Goal: Find specific page/section: Find specific page/section

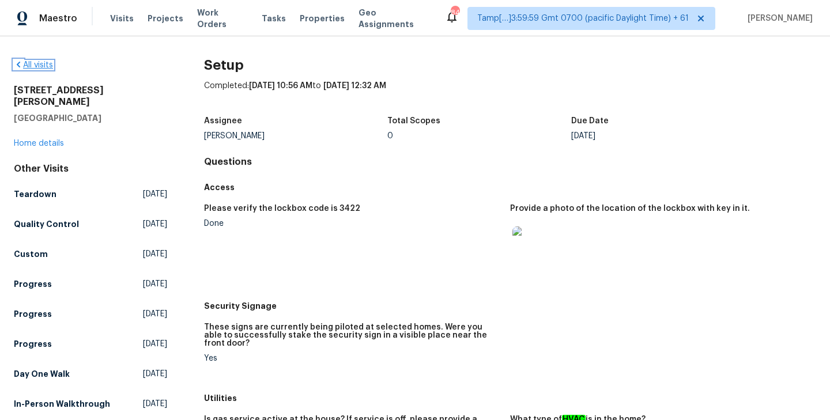
click at [40, 62] on link "All visits" at bounding box center [33, 65] width 39 height 8
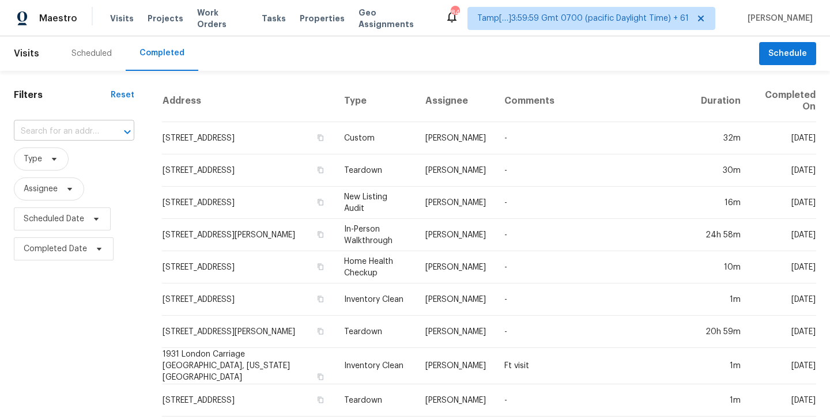
click at [54, 132] on input "text" at bounding box center [58, 132] width 88 height 18
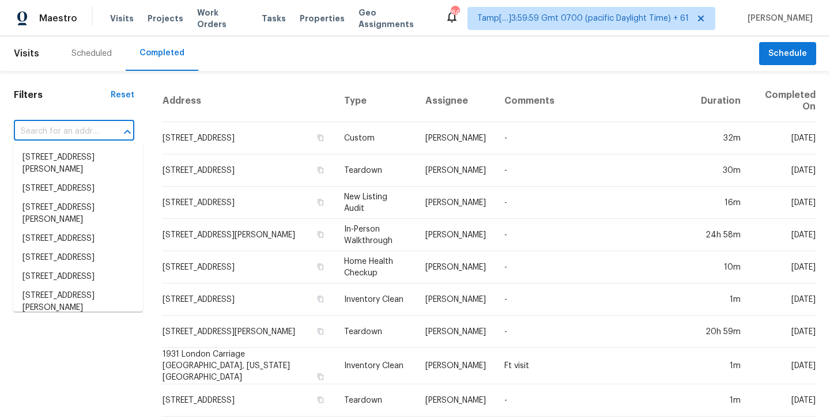
paste input "[STREET_ADDRESS][PERSON_NAME]"
type input "[STREET_ADDRESS][PERSON_NAME]"
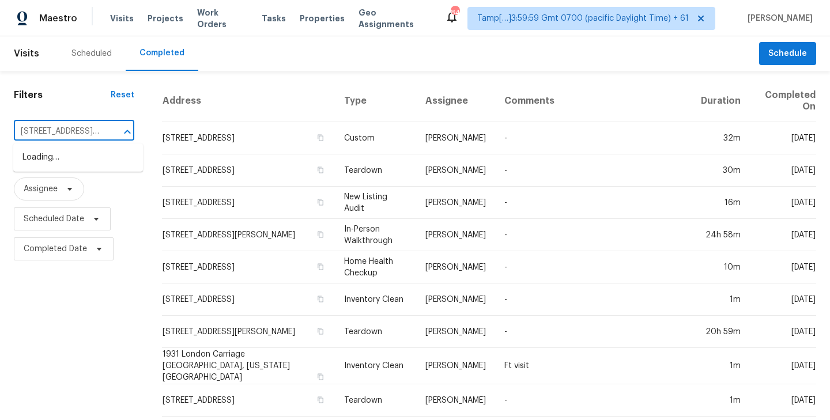
scroll to position [0, 73]
click at [54, 163] on li "[STREET_ADDRESS][PERSON_NAME]" at bounding box center [78, 163] width 130 height 31
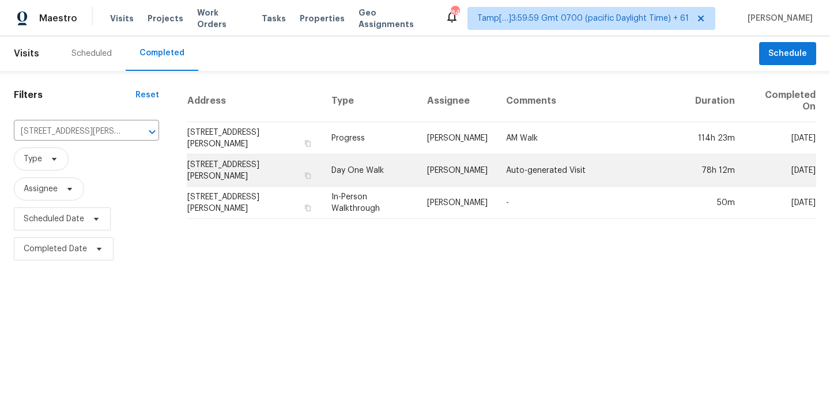
click at [265, 173] on td "[STREET_ADDRESS][PERSON_NAME]" at bounding box center [254, 170] width 135 height 32
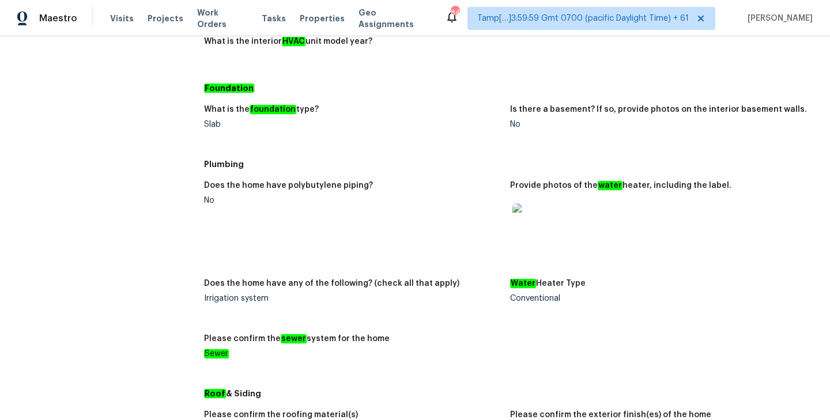
scroll to position [1125, 0]
